Goal: Check status: Check status

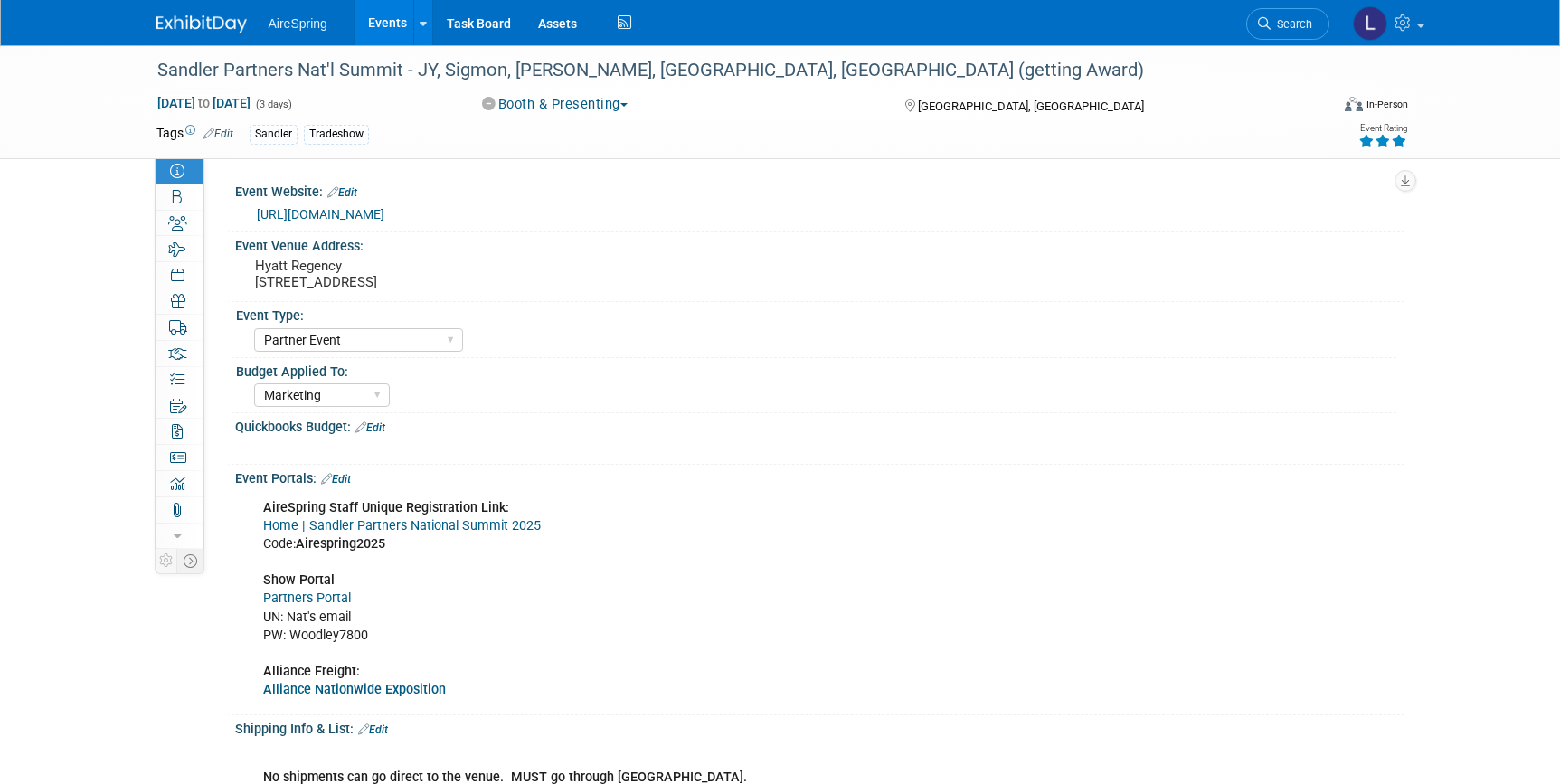
select select "Partner Event"
select select "Marketing"
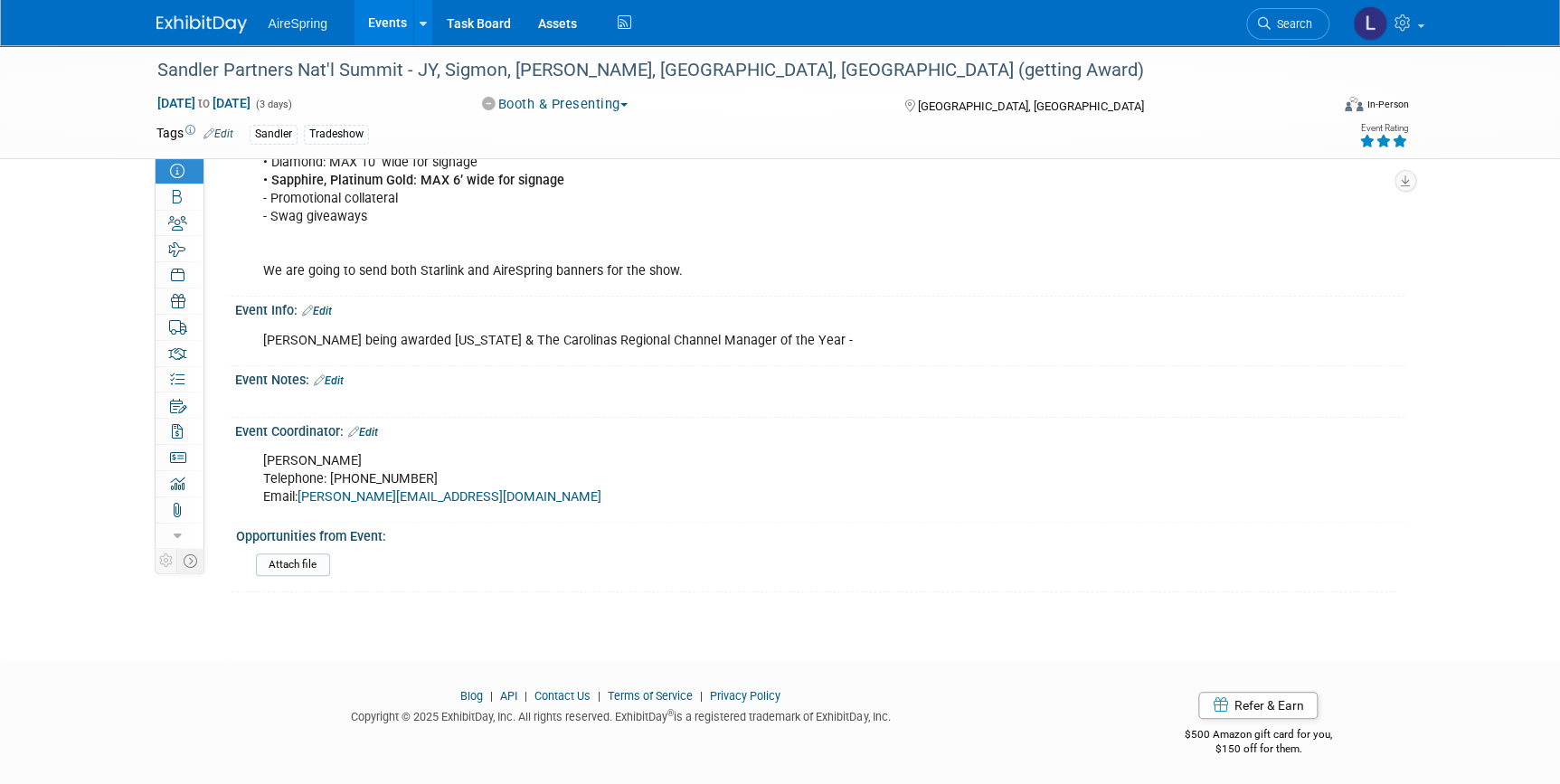
scroll to position [3415, 0]
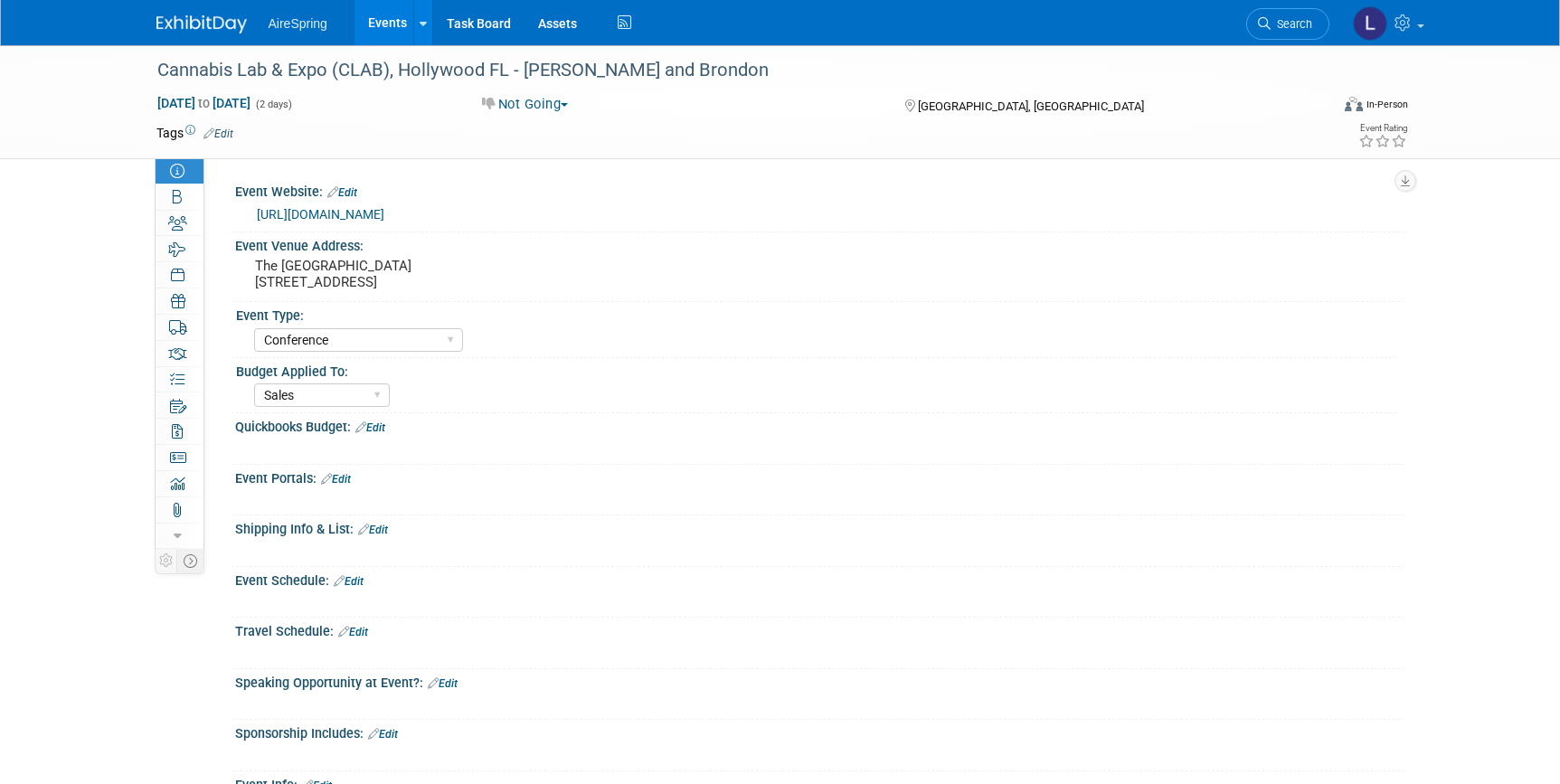
select select "Conference"
select select "Sales"
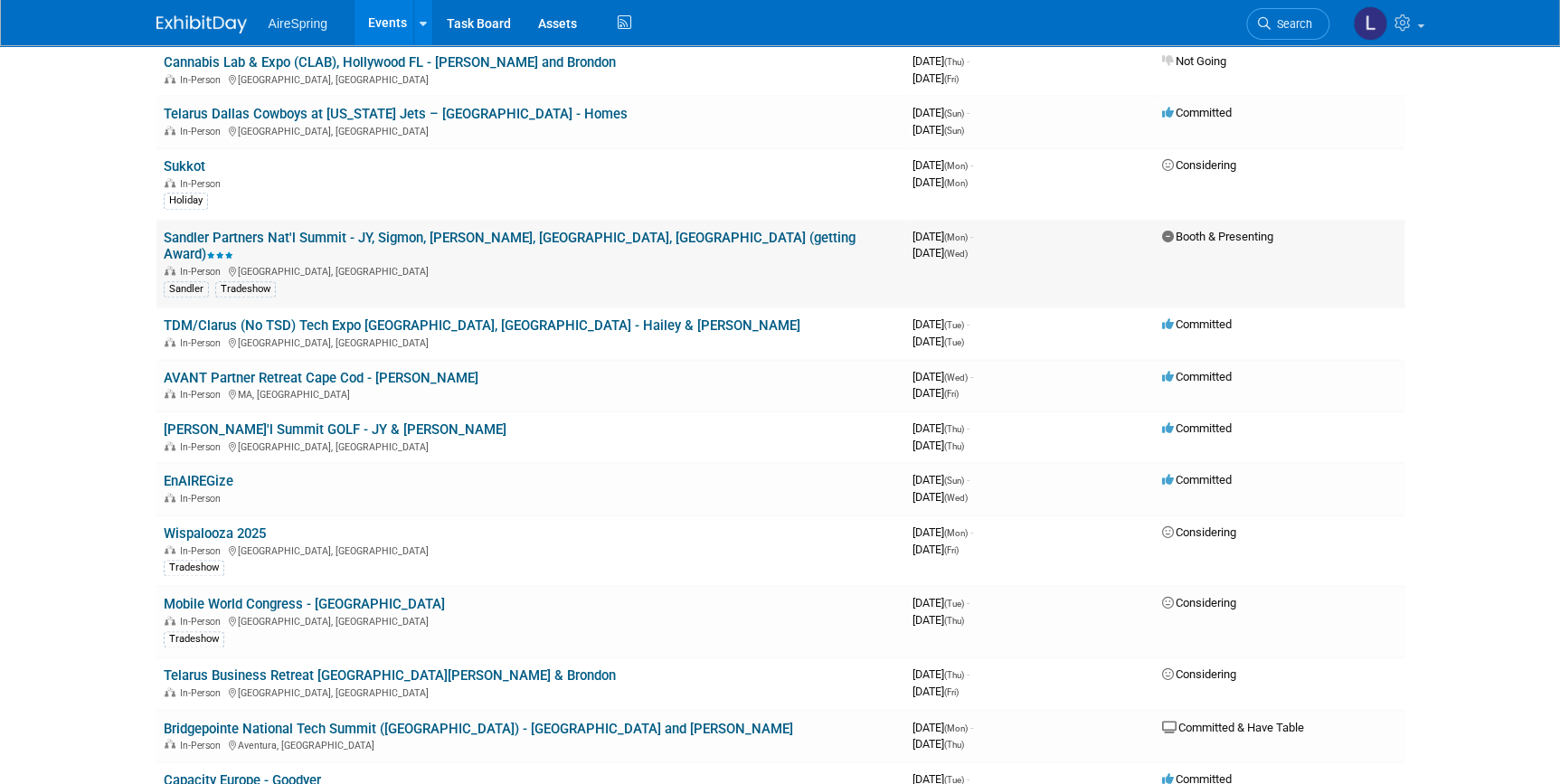
scroll to position [904, 0]
